Goal: Information Seeking & Learning: Learn about a topic

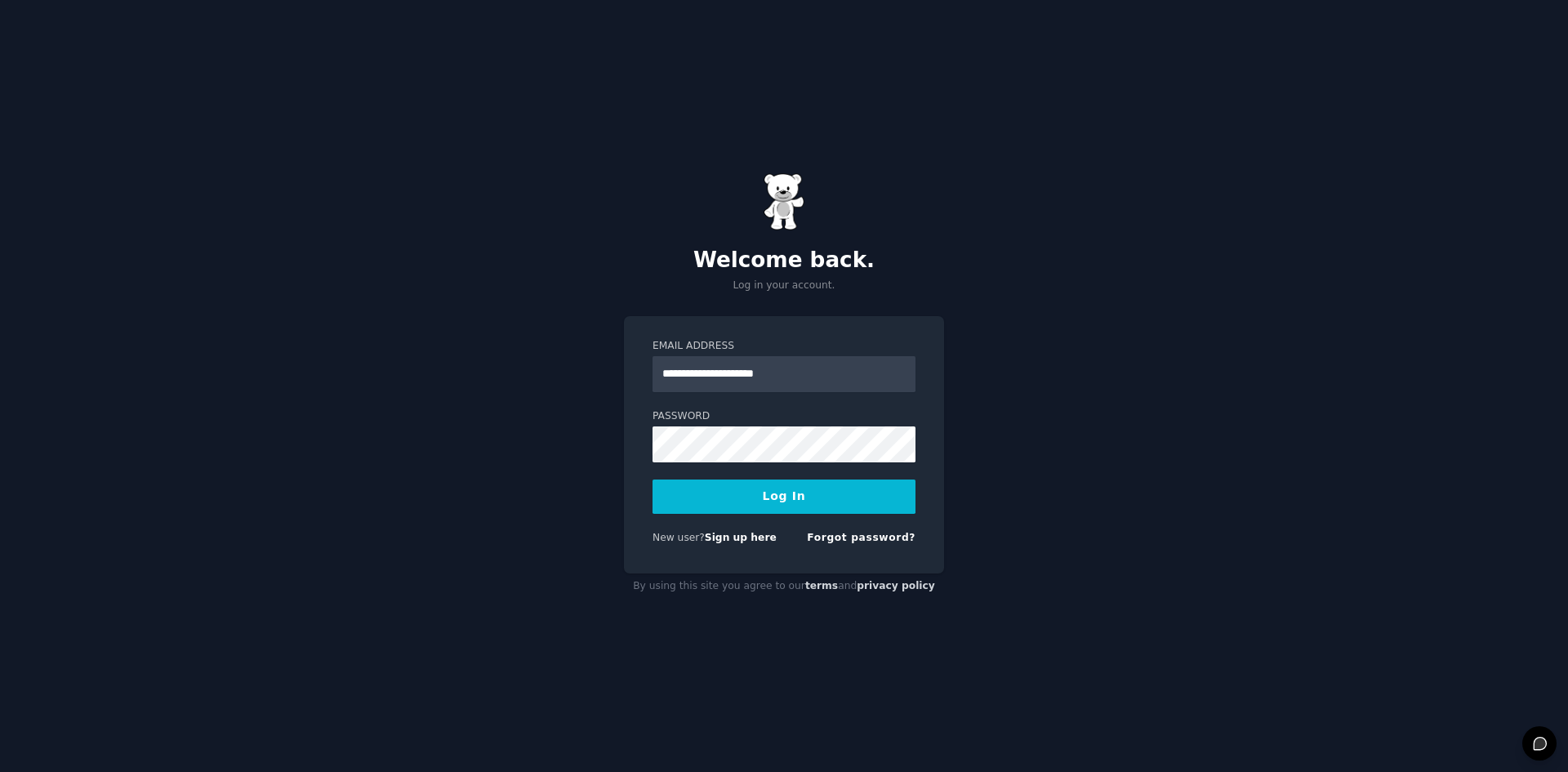
type input "**********"
click at [653, 479] on button "Log In" at bounding box center [784, 496] width 263 height 34
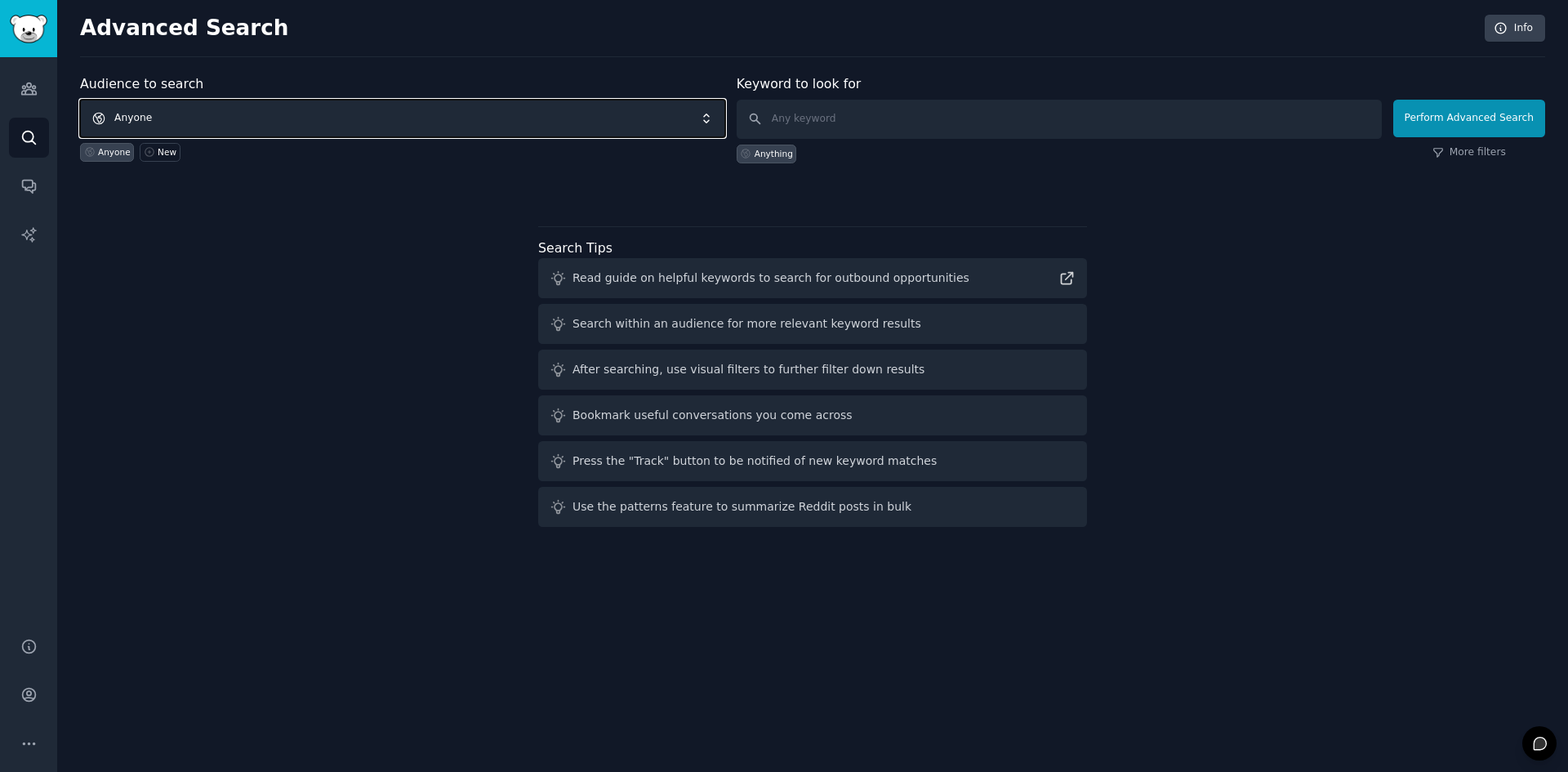
click at [116, 105] on span "Anyone" at bounding box center [402, 118] width 645 height 37
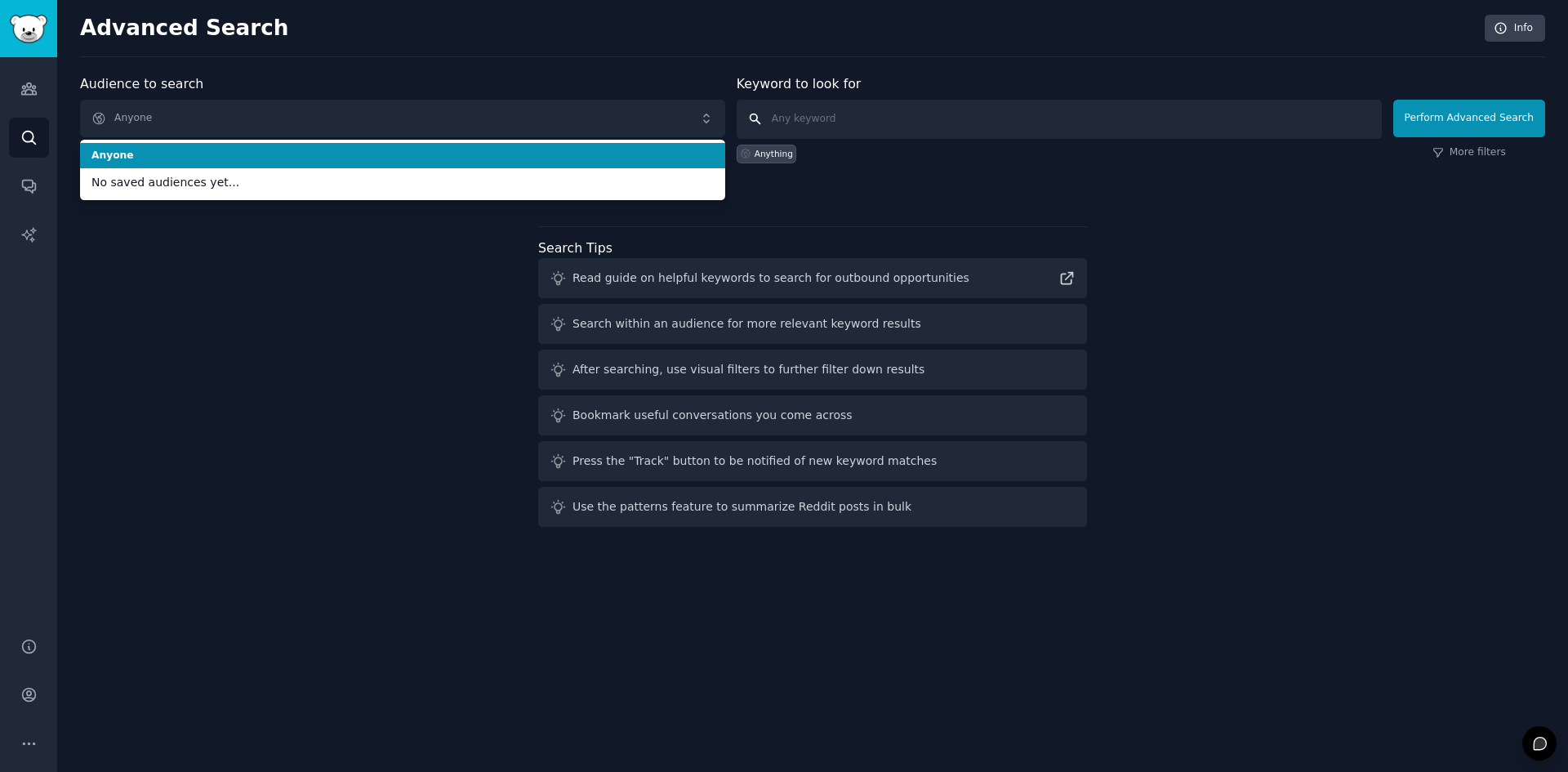
click at [903, 123] on input "text" at bounding box center [1059, 119] width 645 height 39
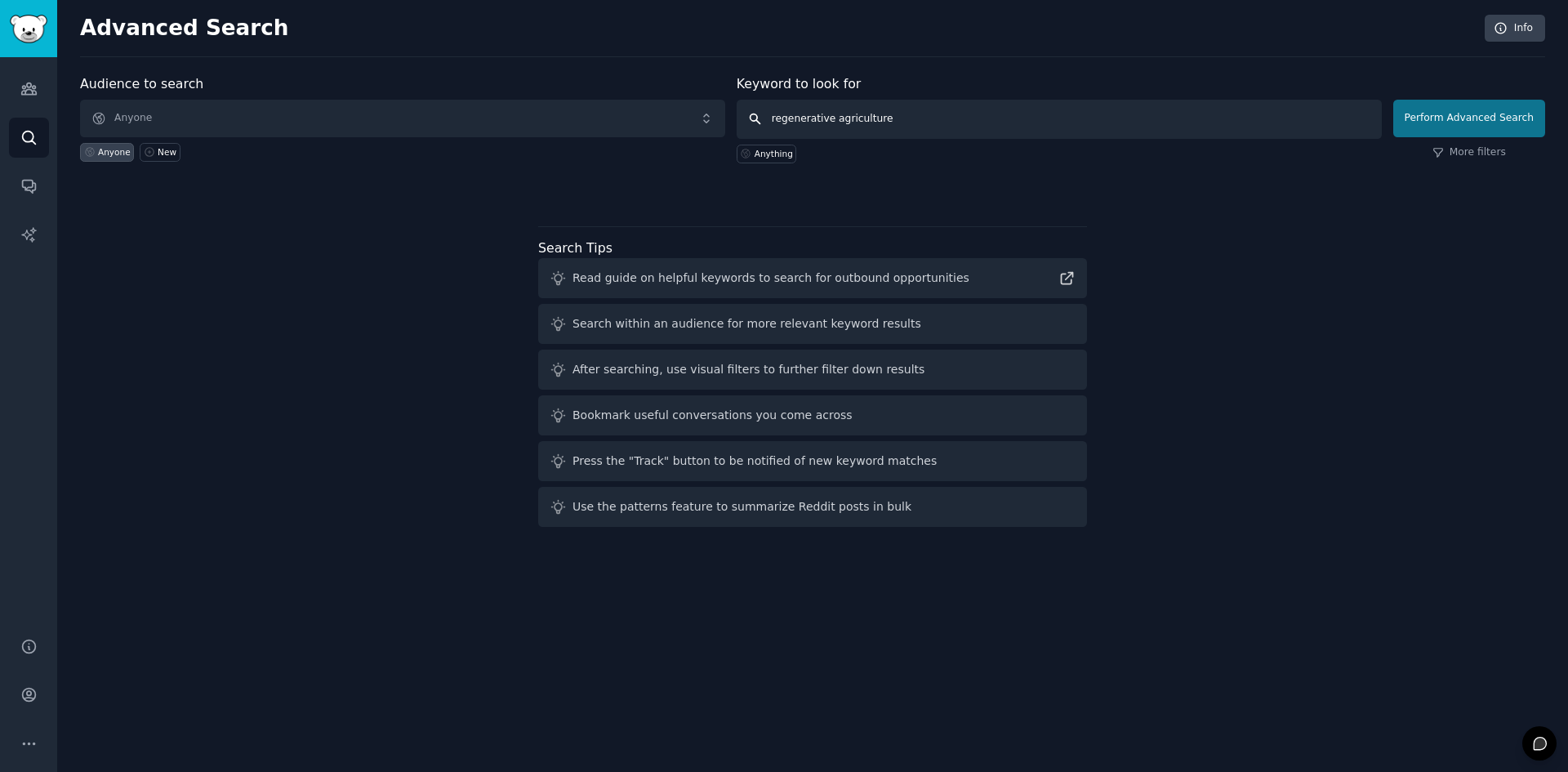
type input "regenerative agriculture"
click at [1472, 123] on button "Perform Advanced Search" at bounding box center [1469, 118] width 152 height 37
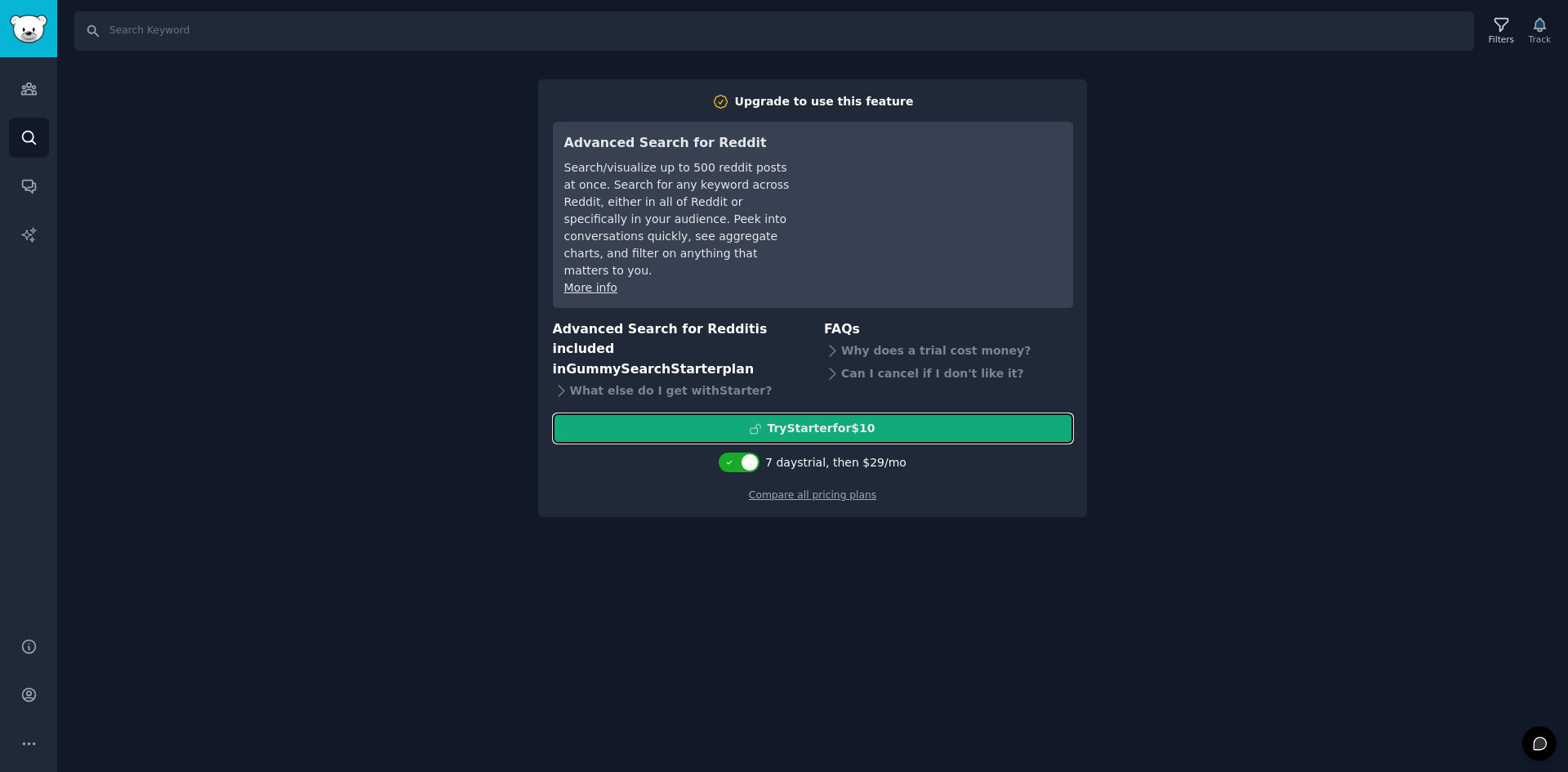
click at [796, 420] on div "Try Starter for $10" at bounding box center [821, 429] width 108 height 17
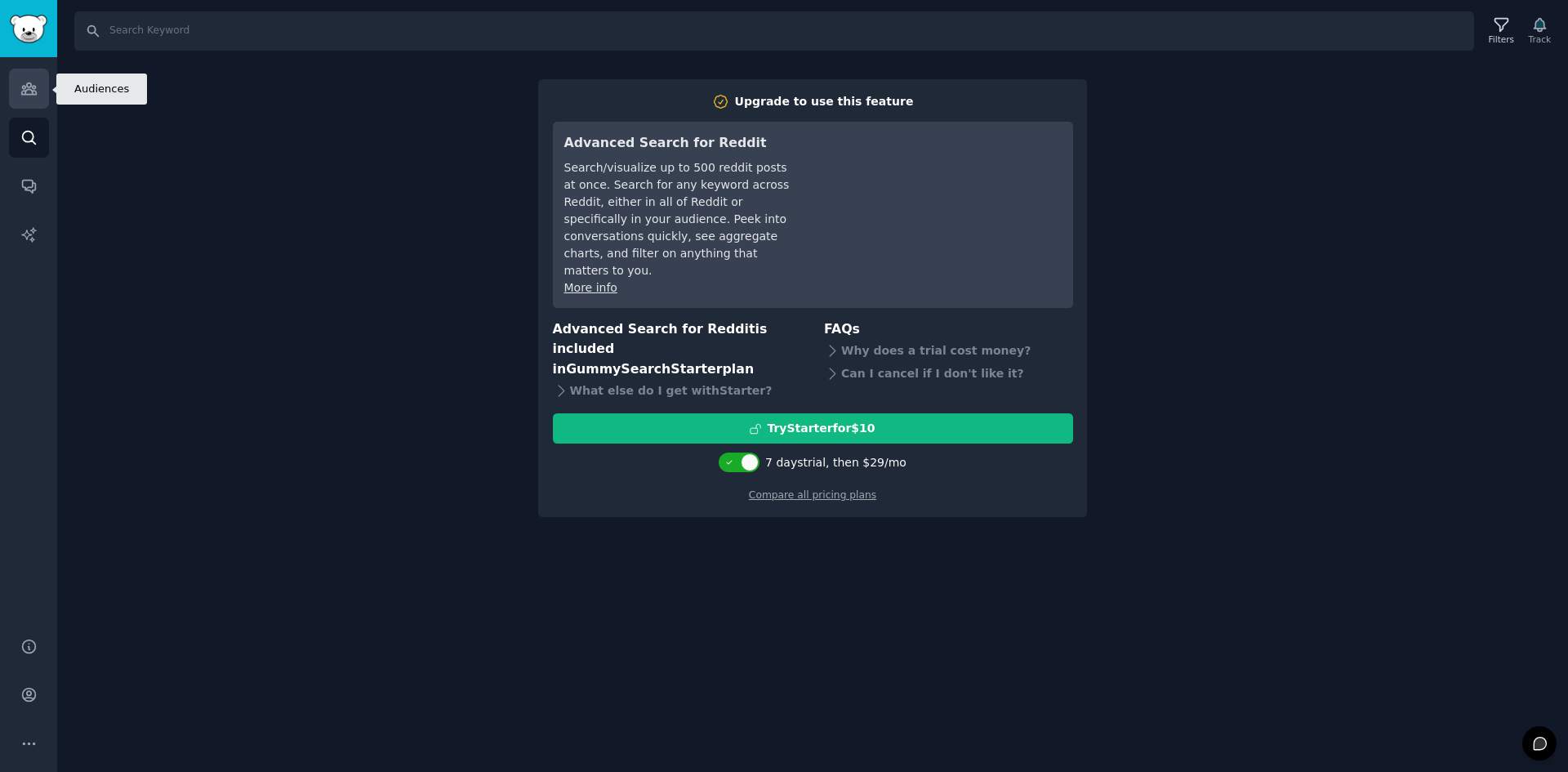
click at [22, 87] on icon "Sidebar" at bounding box center [29, 89] width 15 height 12
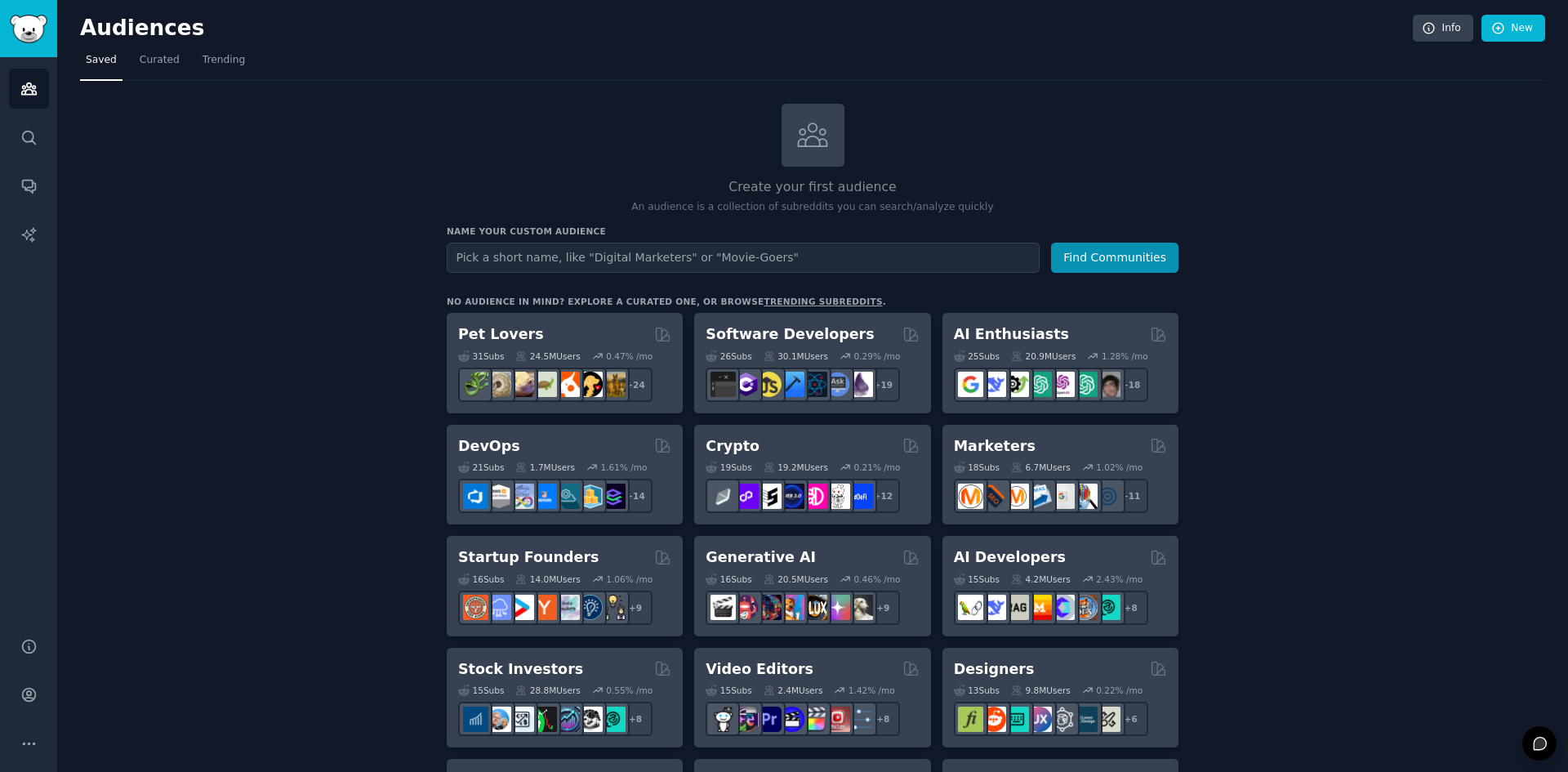
click at [625, 257] on input "text" at bounding box center [743, 258] width 593 height 30
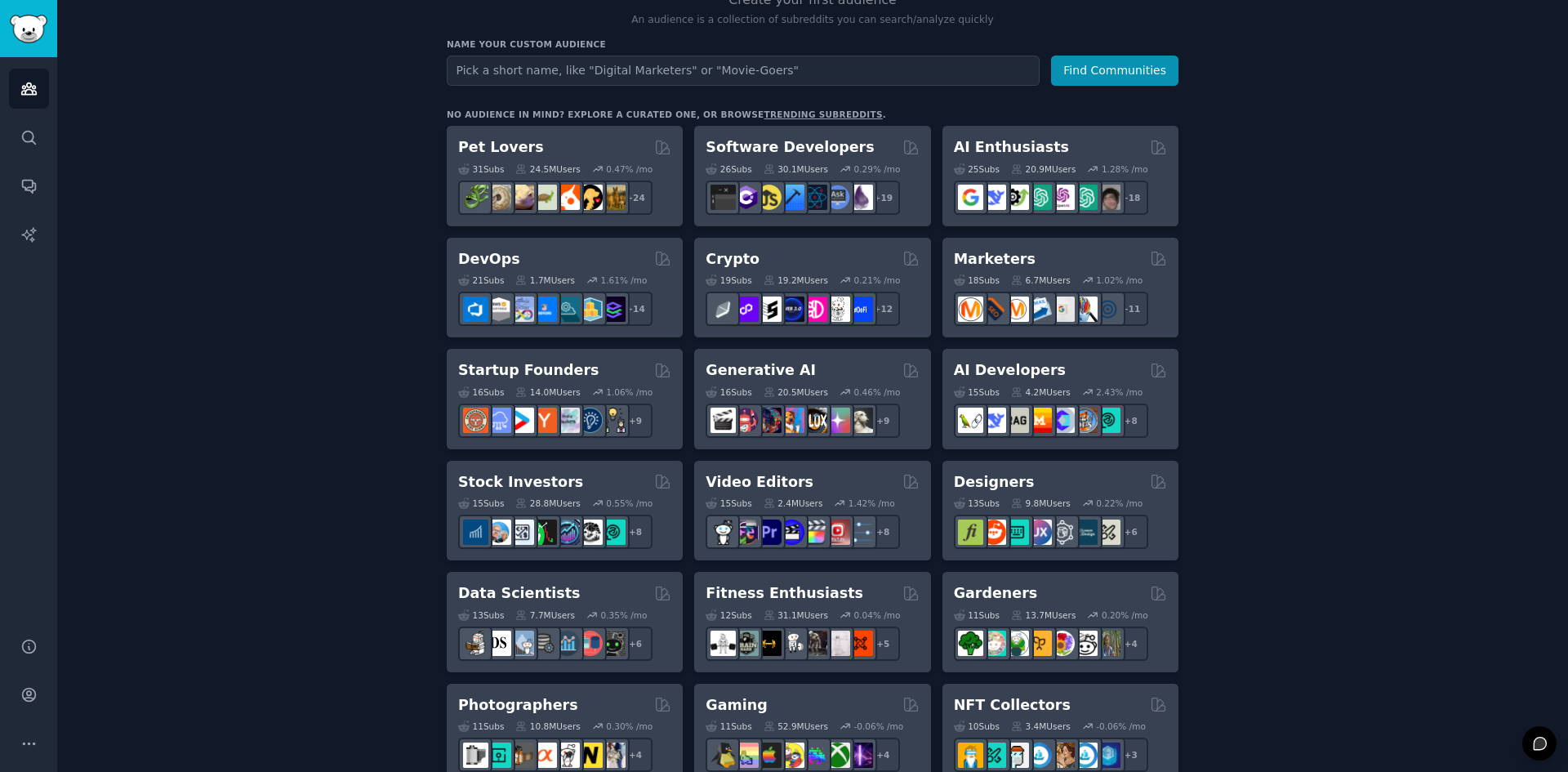
scroll to position [81, 0]
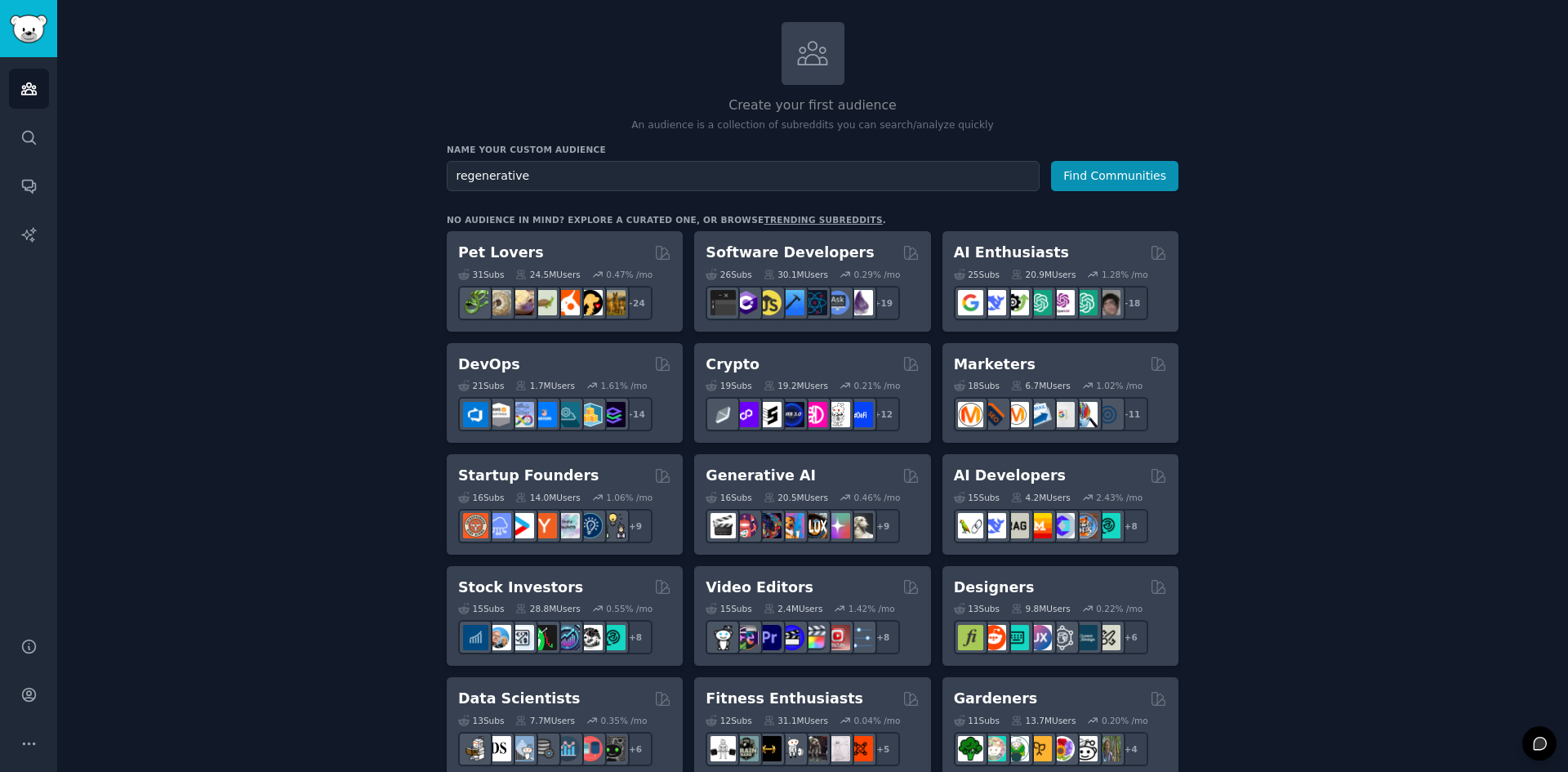
type input "regenerative"
click at [1051, 161] on button "Find Communities" at bounding box center [1115, 176] width 127 height 30
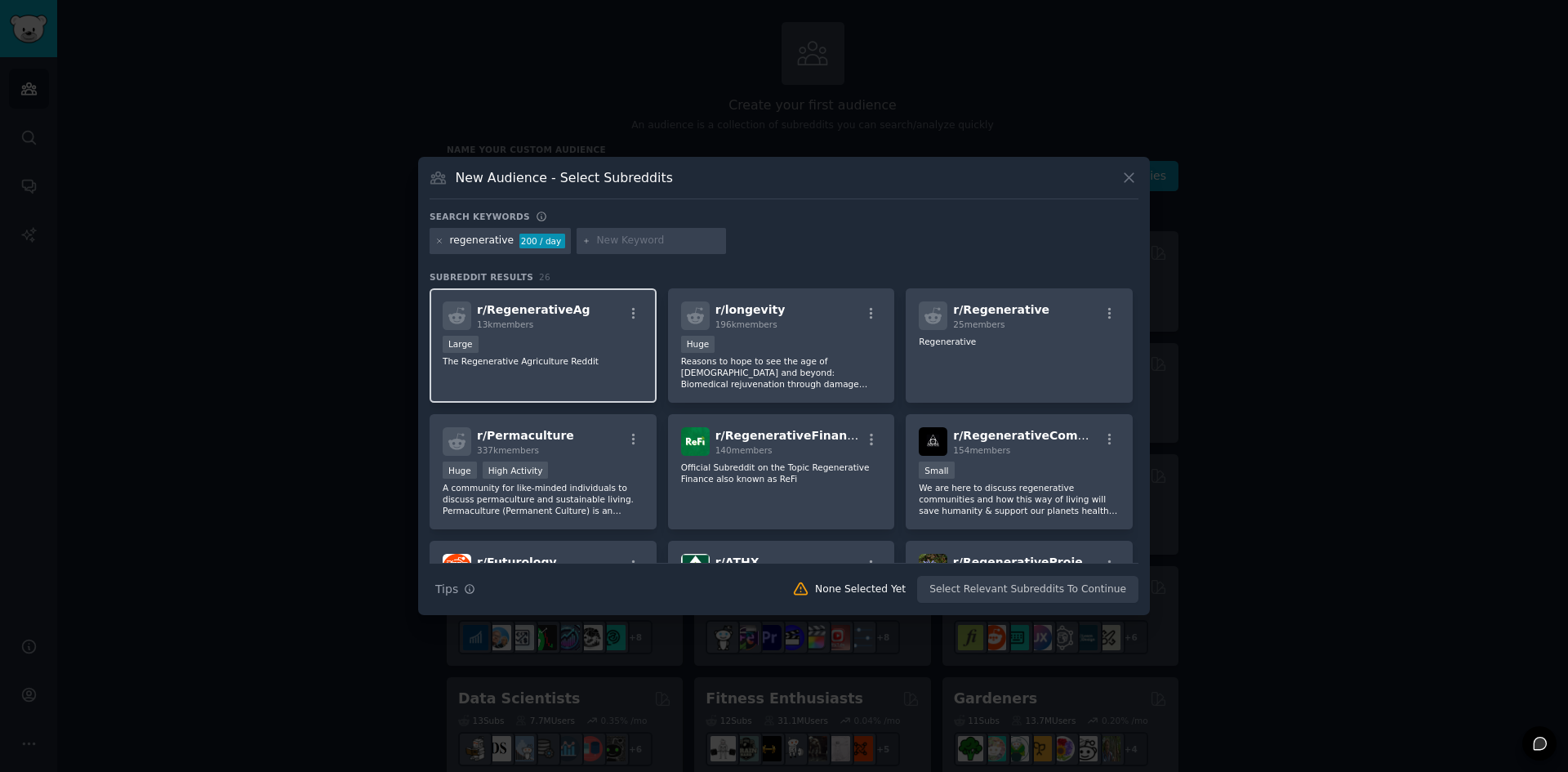
click at [541, 380] on div "r/ RegenerativeAg 13k members 10,000 - 100,000 members Large The Regenerative A…" at bounding box center [542, 346] width 227 height 116
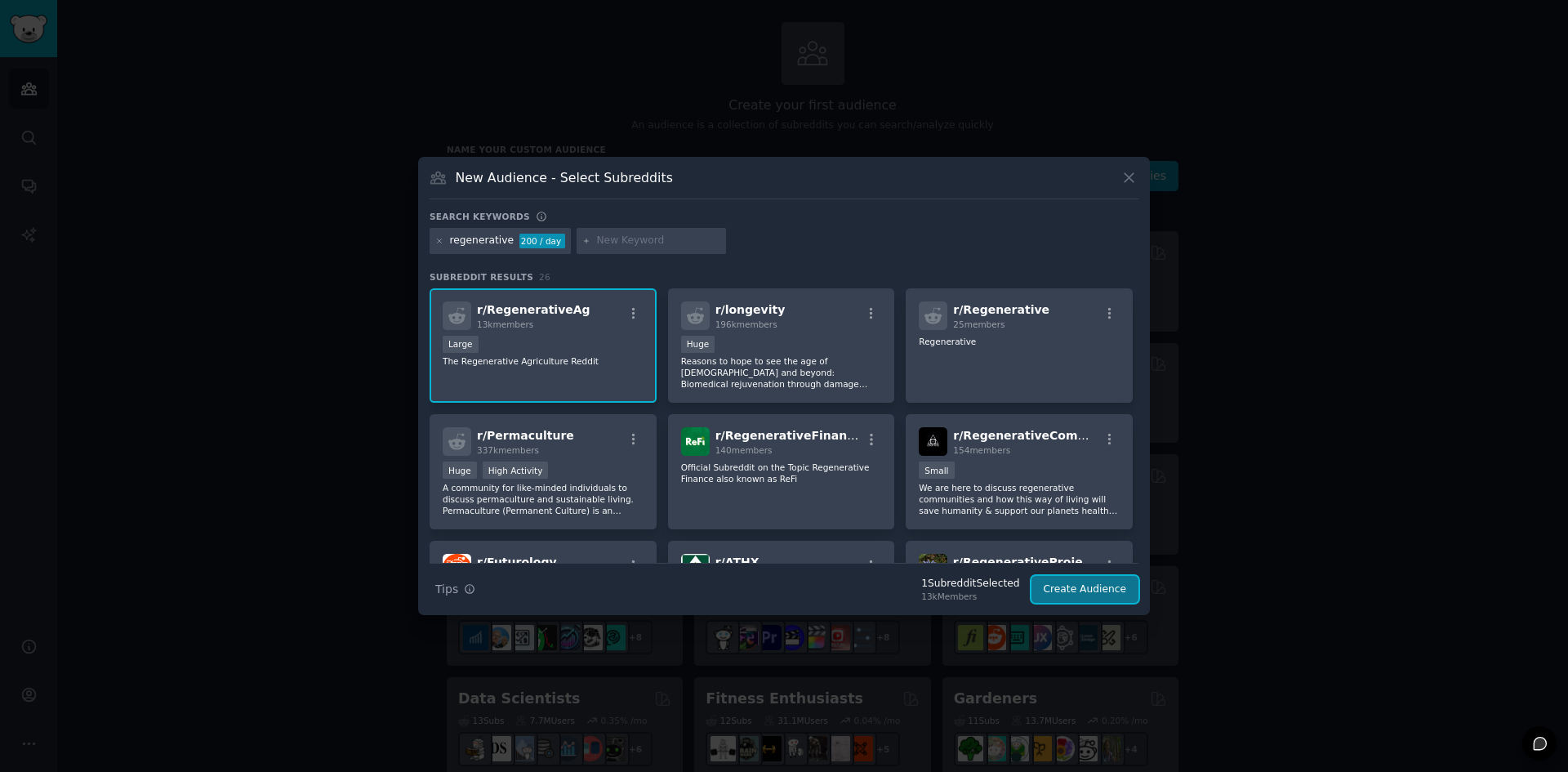
click at [1075, 588] on button "Create Audience" at bounding box center [1085, 589] width 108 height 27
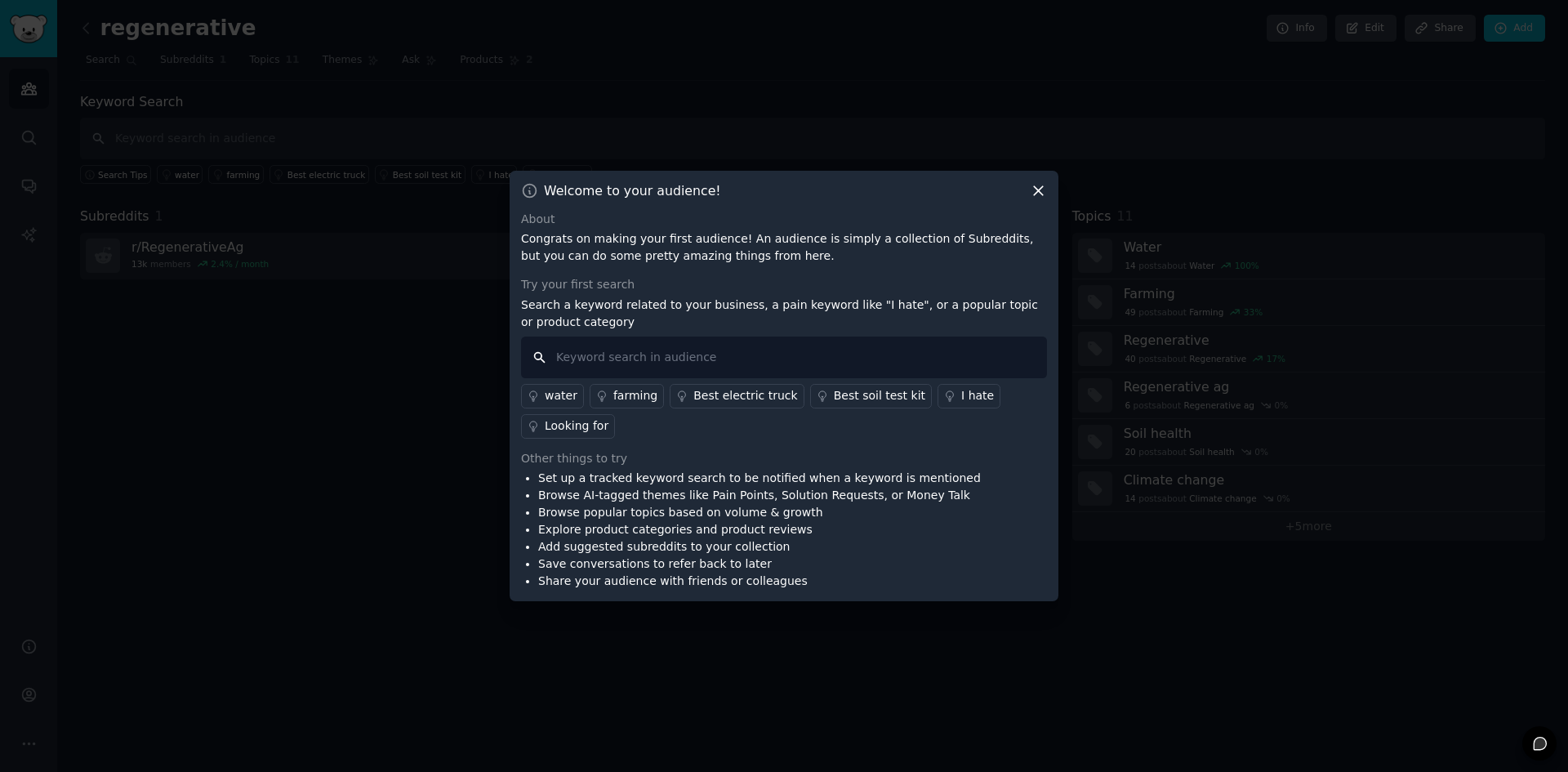
click at [612, 356] on input "text" at bounding box center [783, 357] width 526 height 42
type input "problem"
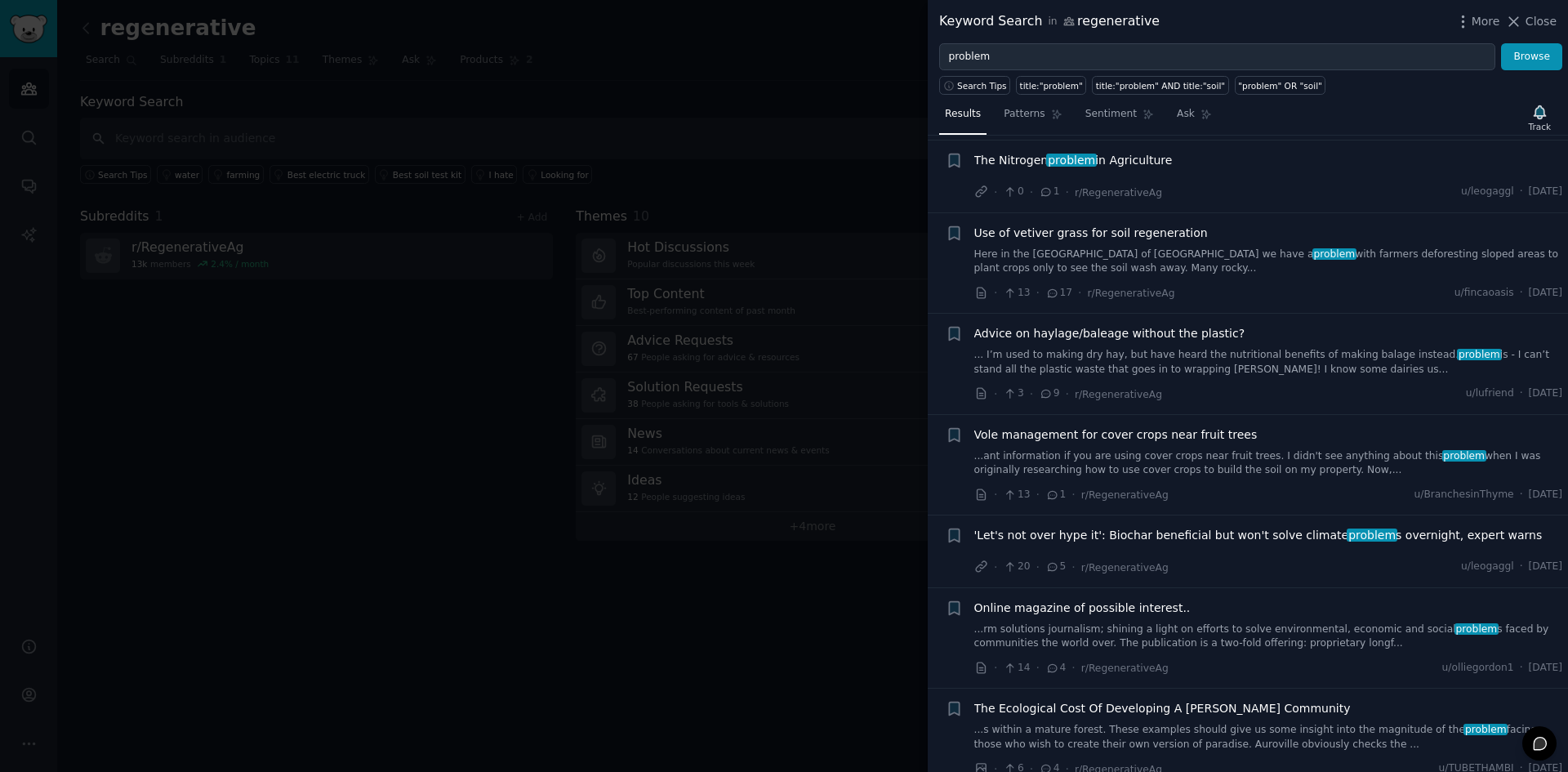
scroll to position [1553, 0]
click at [625, 651] on div at bounding box center [784, 386] width 1568 height 772
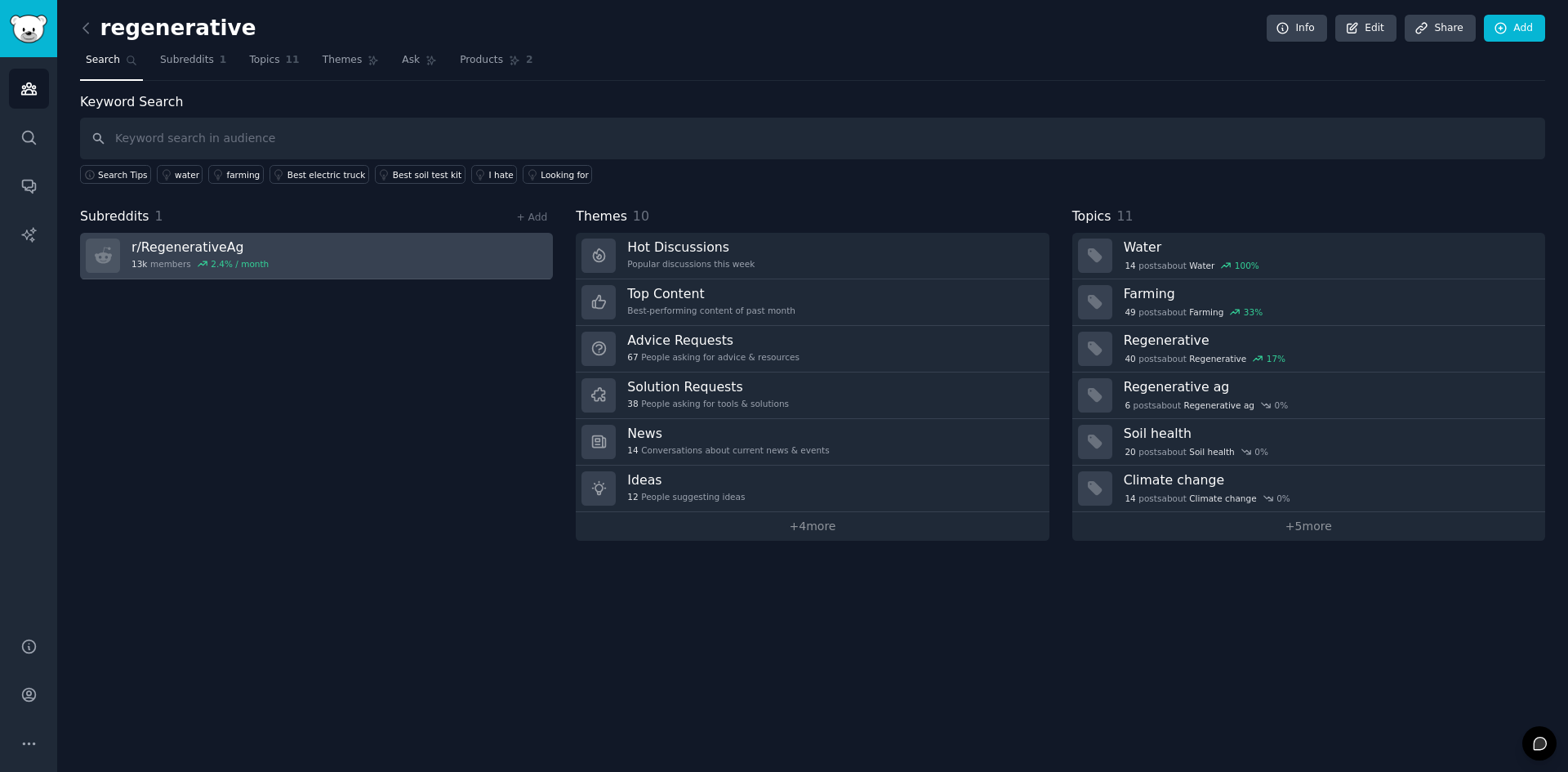
click at [197, 246] on h3 "r/ RegenerativeAg" at bounding box center [199, 247] width 137 height 17
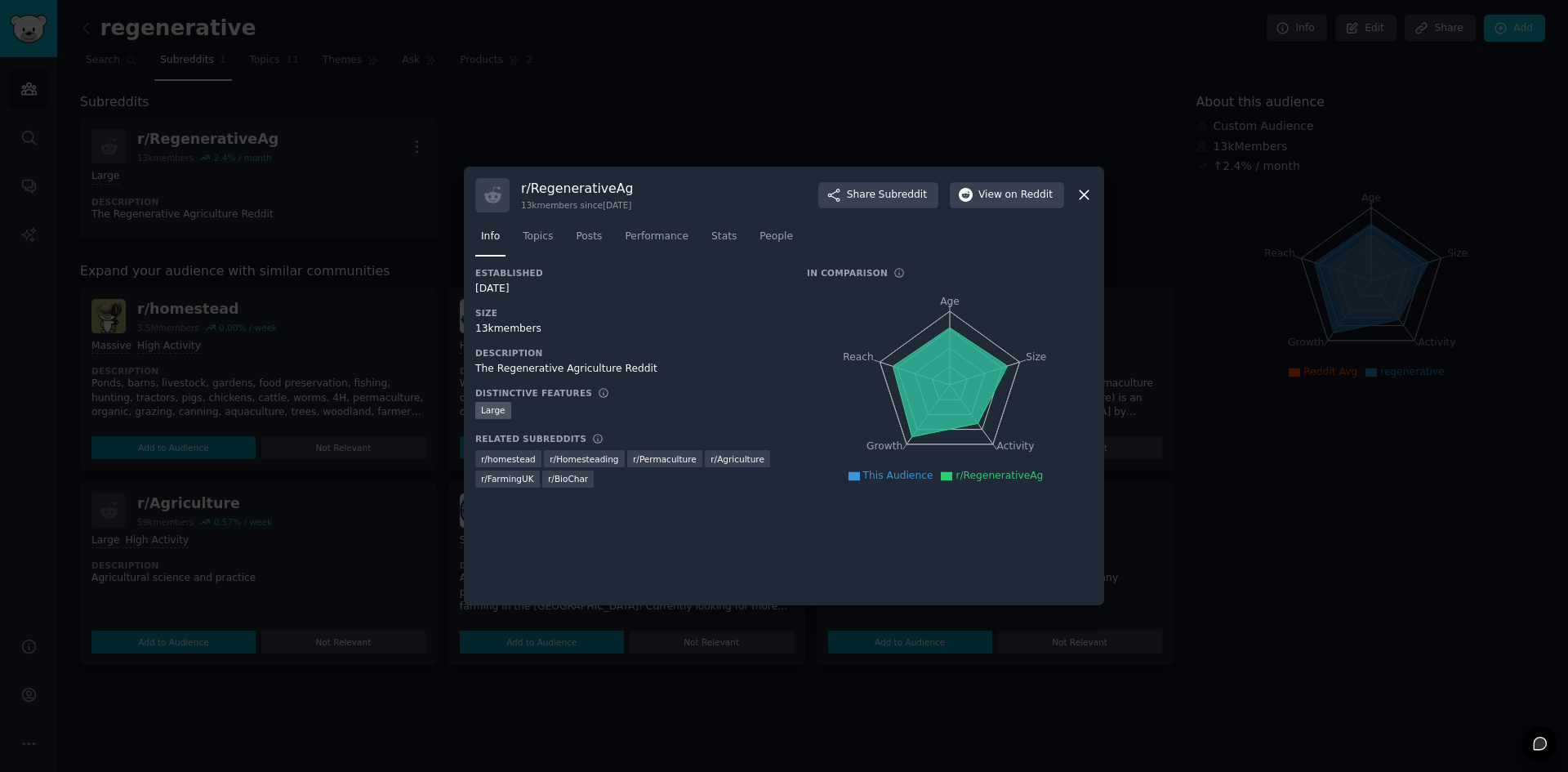
drag, startPoint x: 542, startPoint y: 238, endPoint x: 567, endPoint y: 263, distance: 35.4
click at [541, 238] on span "Topics" at bounding box center [537, 237] width 30 height 15
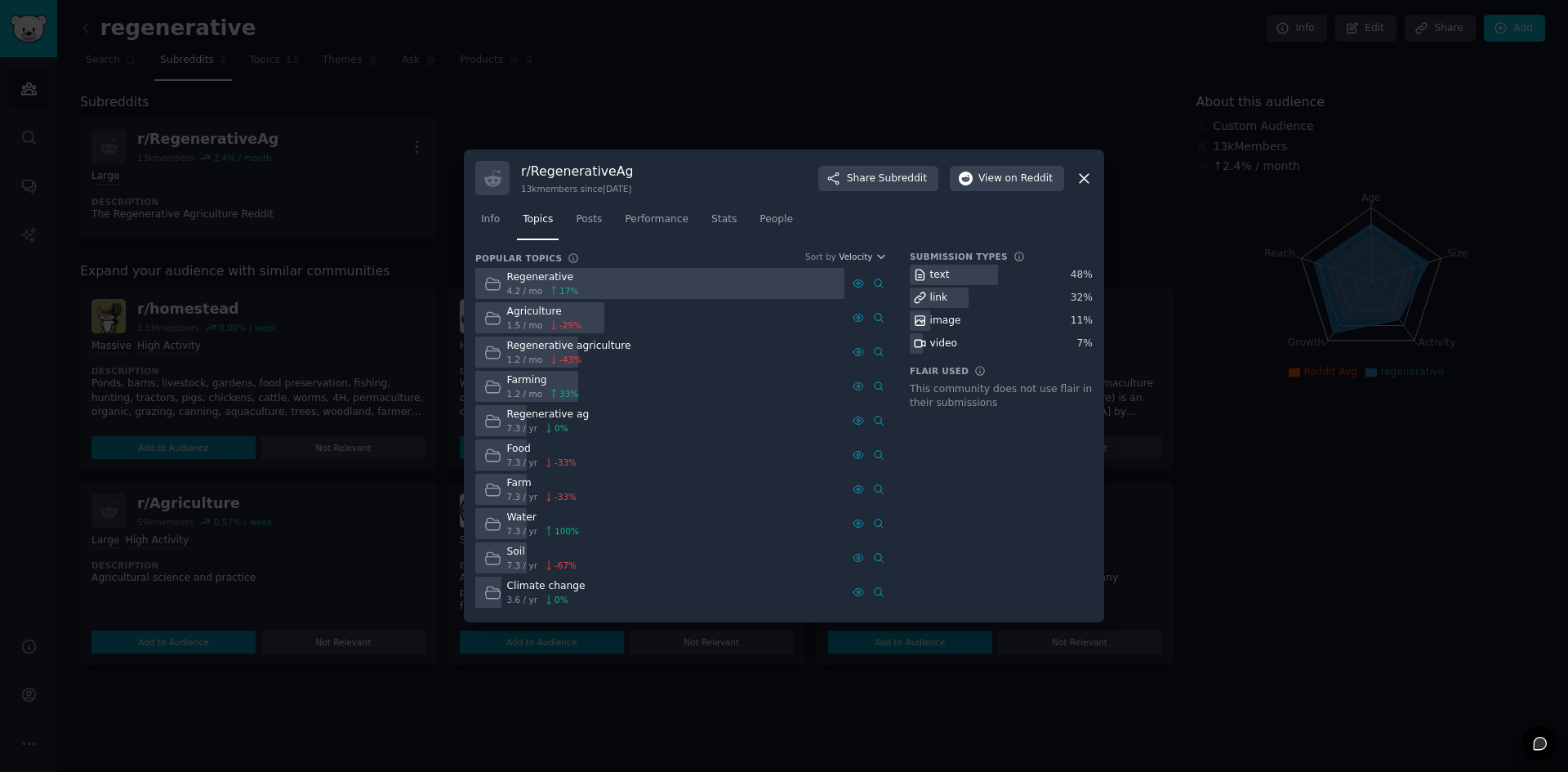
click at [573, 326] on span "-29 %" at bounding box center [571, 326] width 22 height 12
click at [578, 222] on span "Posts" at bounding box center [588, 220] width 26 height 15
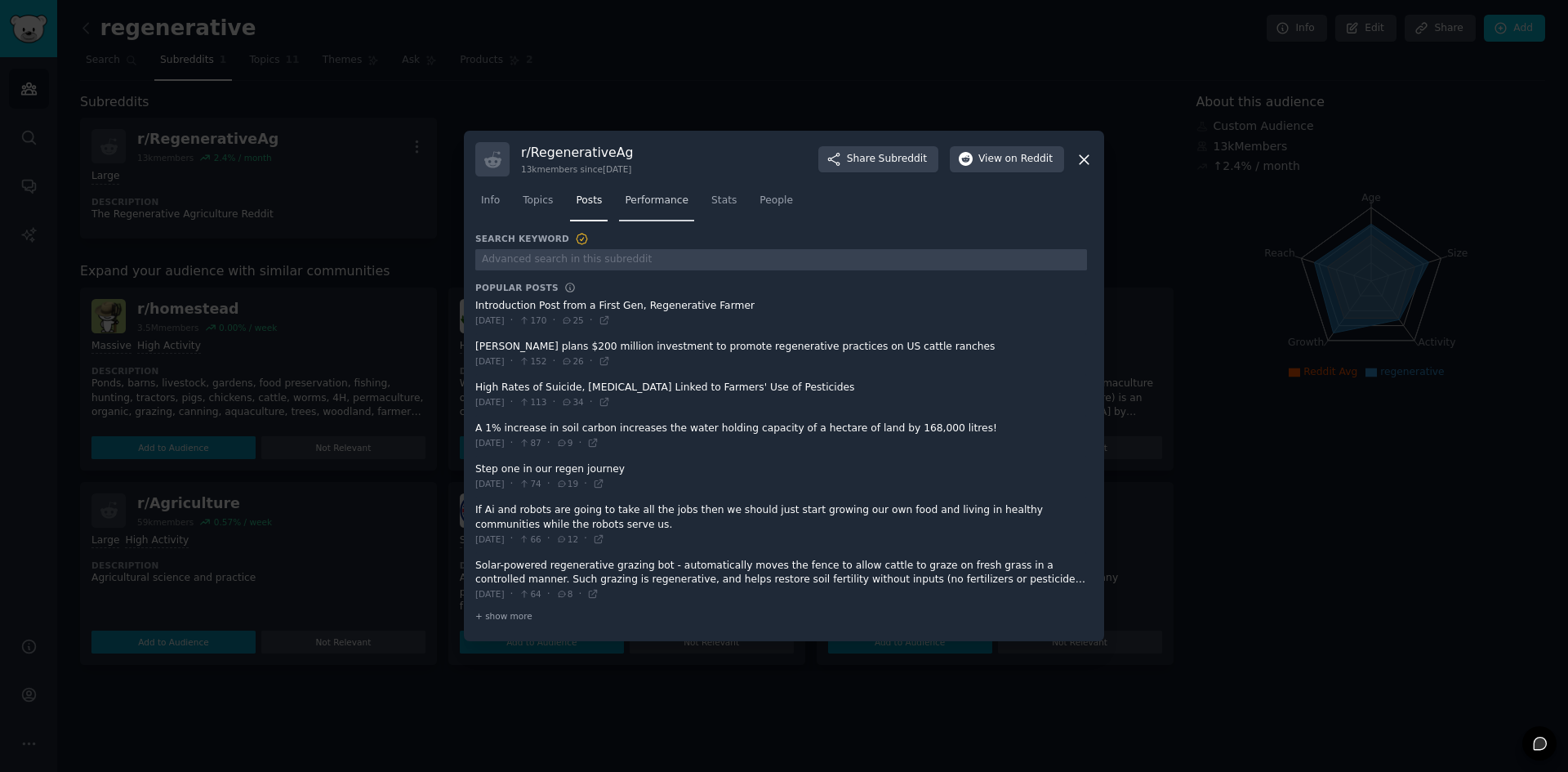
click at [649, 204] on span "Performance" at bounding box center [656, 201] width 64 height 15
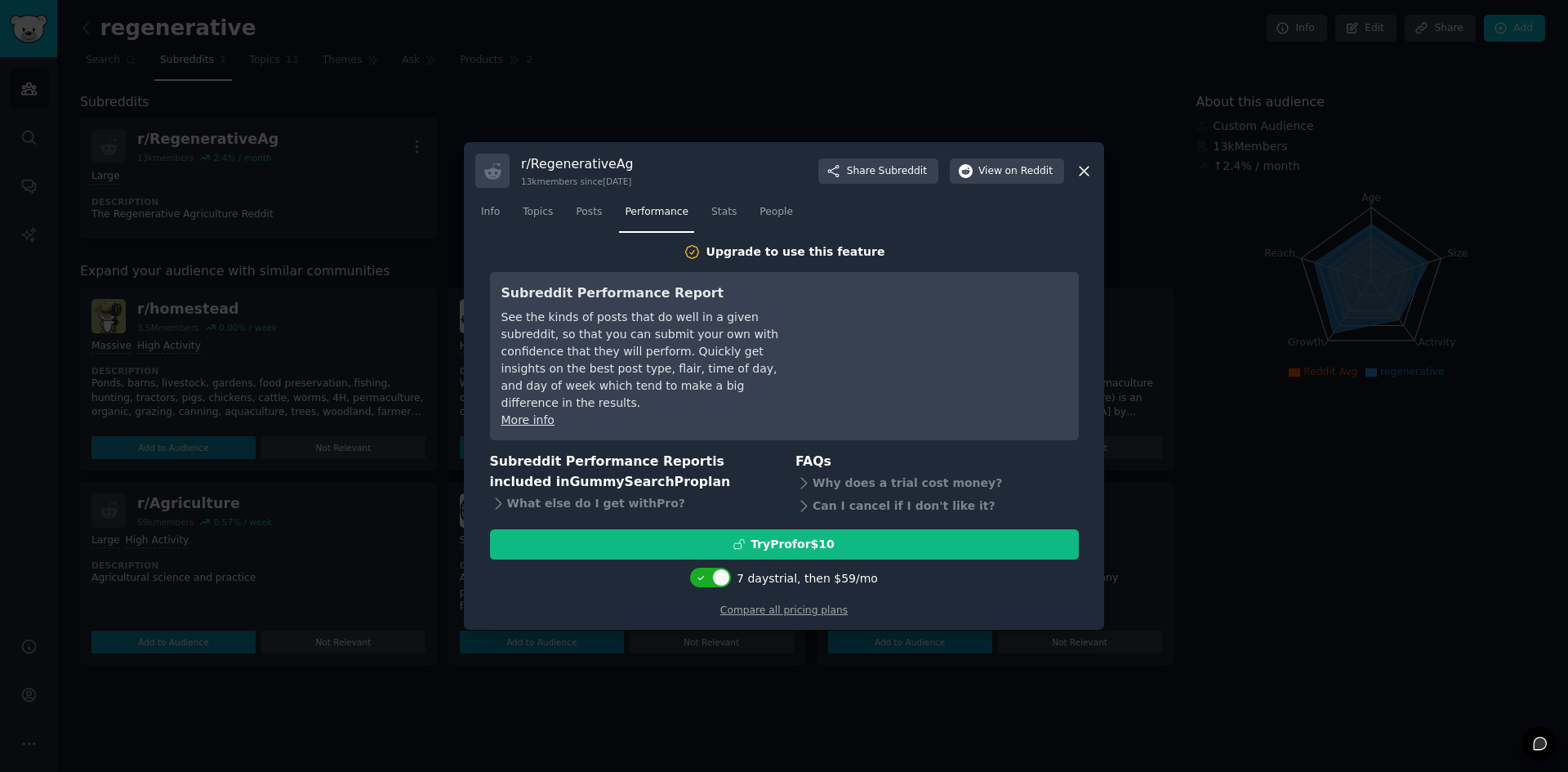
click at [728, 243] on div "Info Topics Posts Performance Stats People" at bounding box center [784, 215] width 618 height 56
click at [713, 220] on span "Stats" at bounding box center [724, 213] width 25 height 15
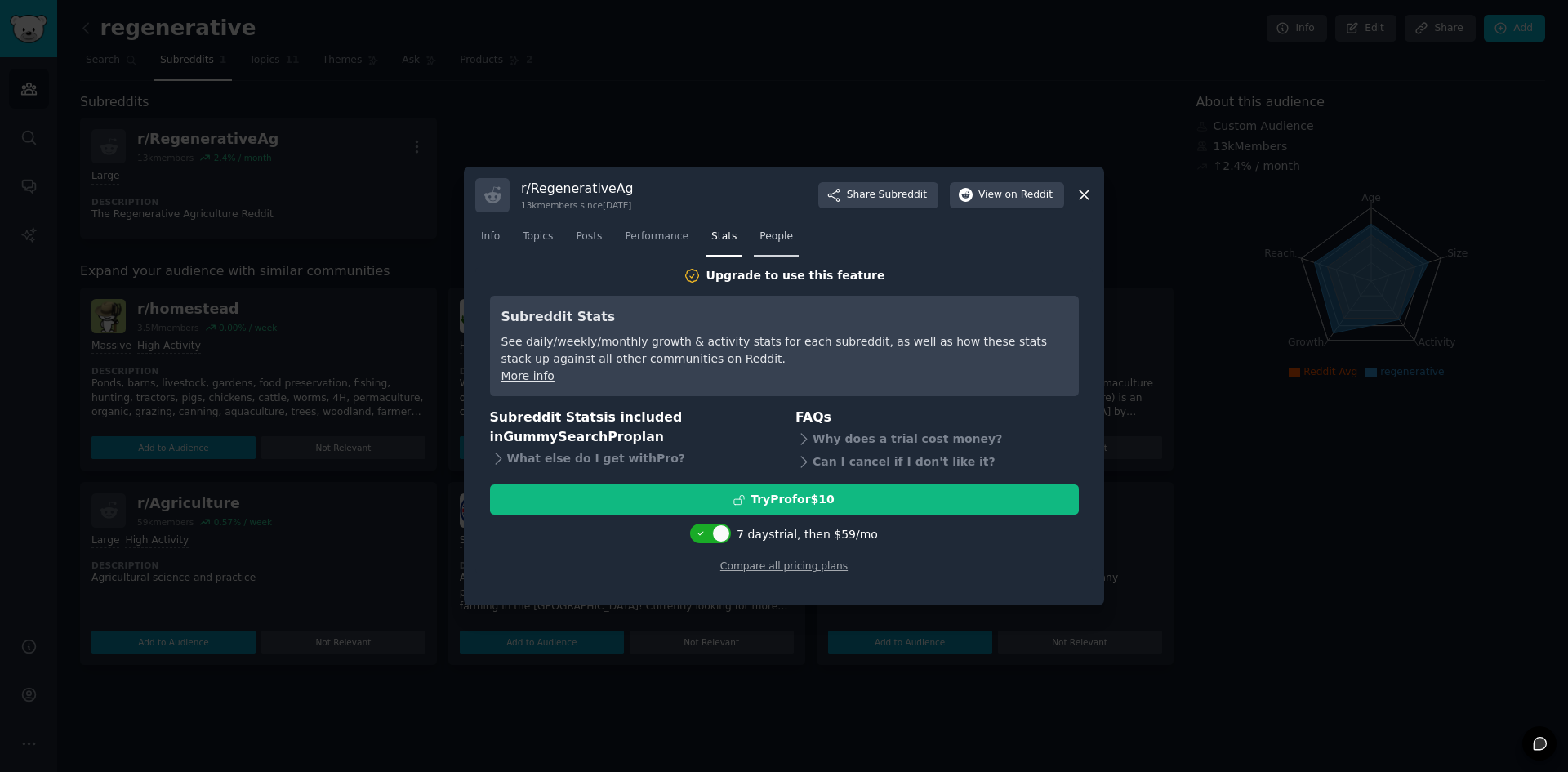
click at [760, 231] on span "People" at bounding box center [777, 237] width 33 height 15
click at [503, 243] on link "Info" at bounding box center [490, 240] width 30 height 33
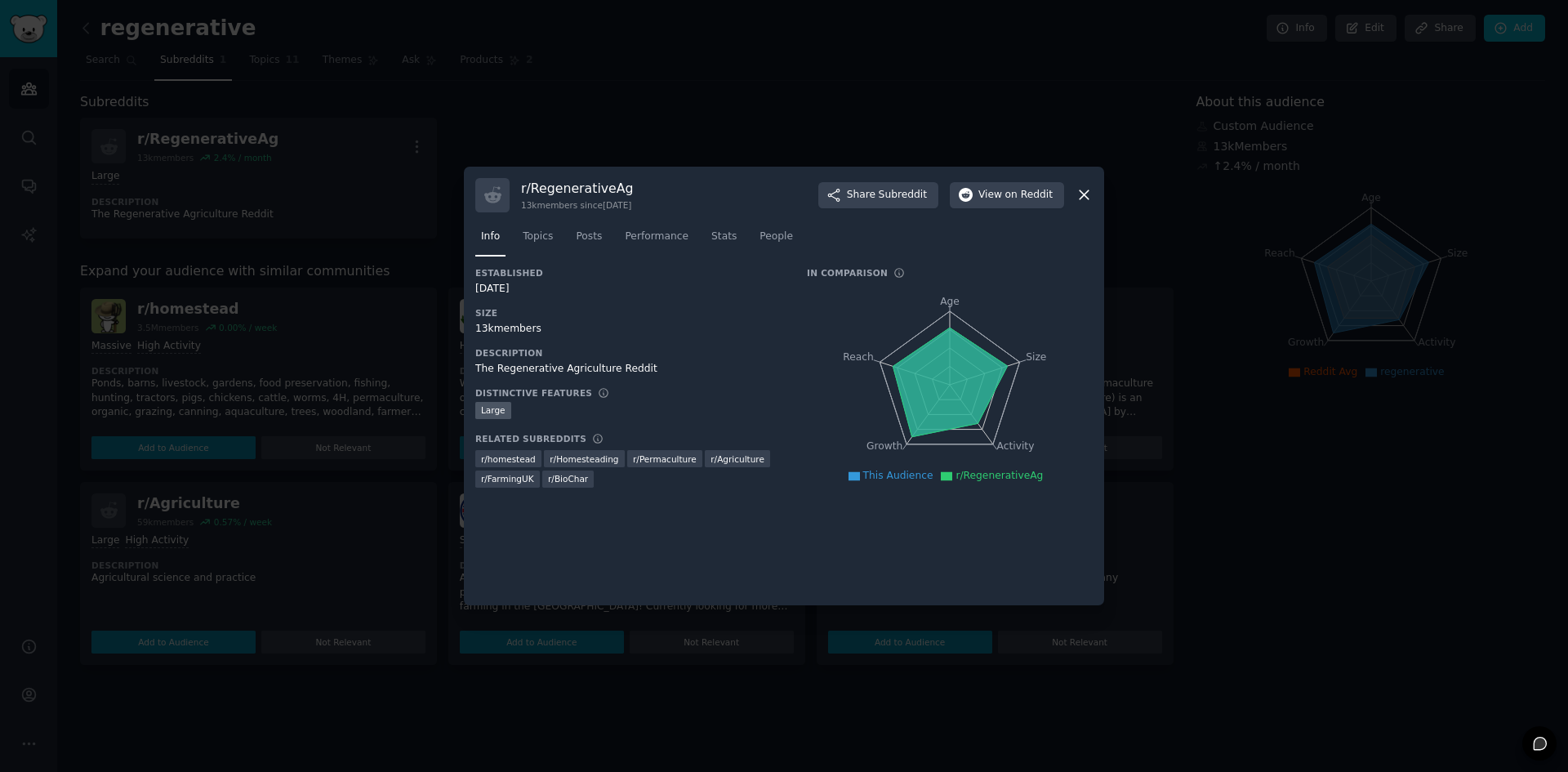
click at [1084, 191] on icon at bounding box center [1084, 194] width 17 height 17
